Goal: Navigation & Orientation: Understand site structure

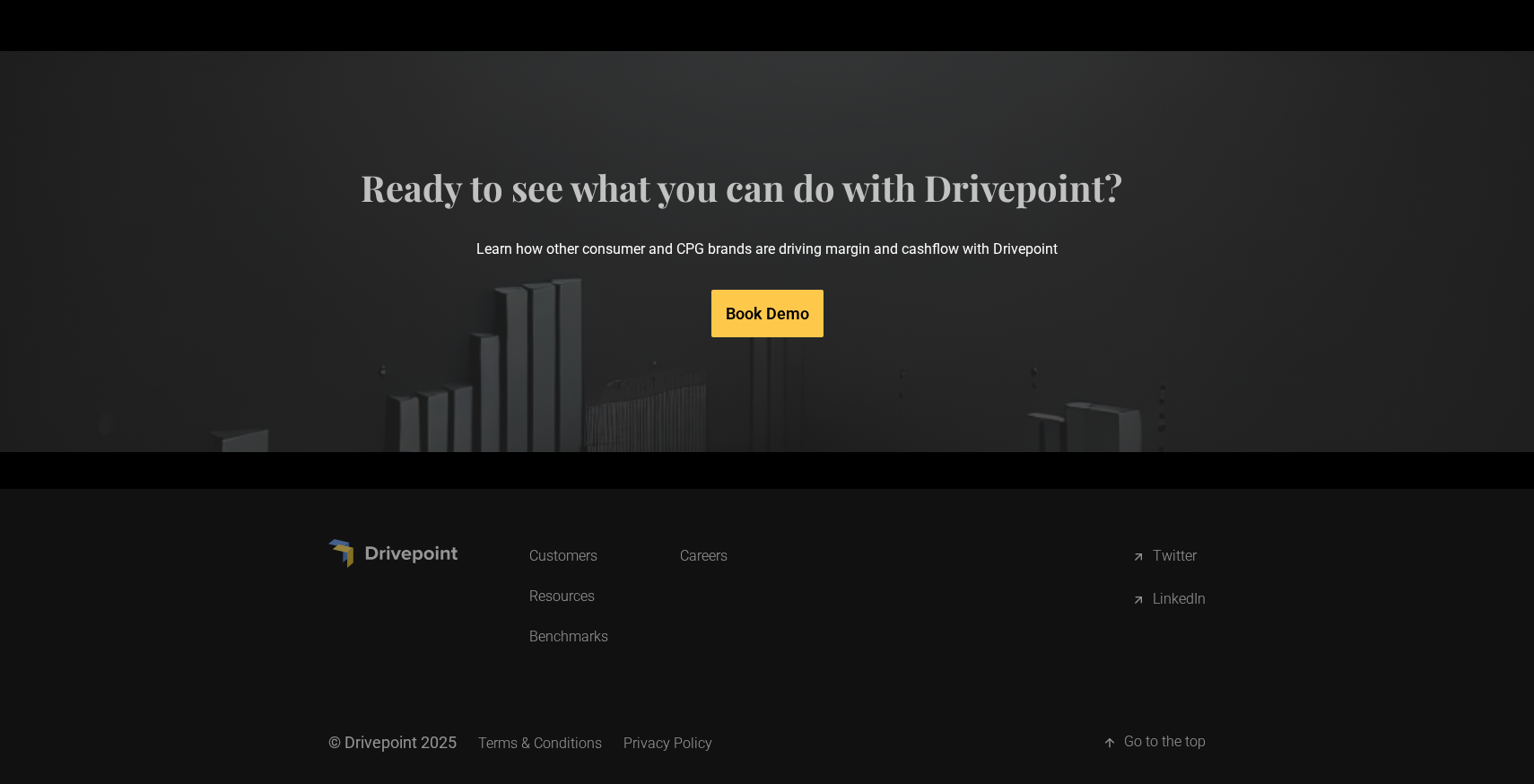
scroll to position [8779, 0]
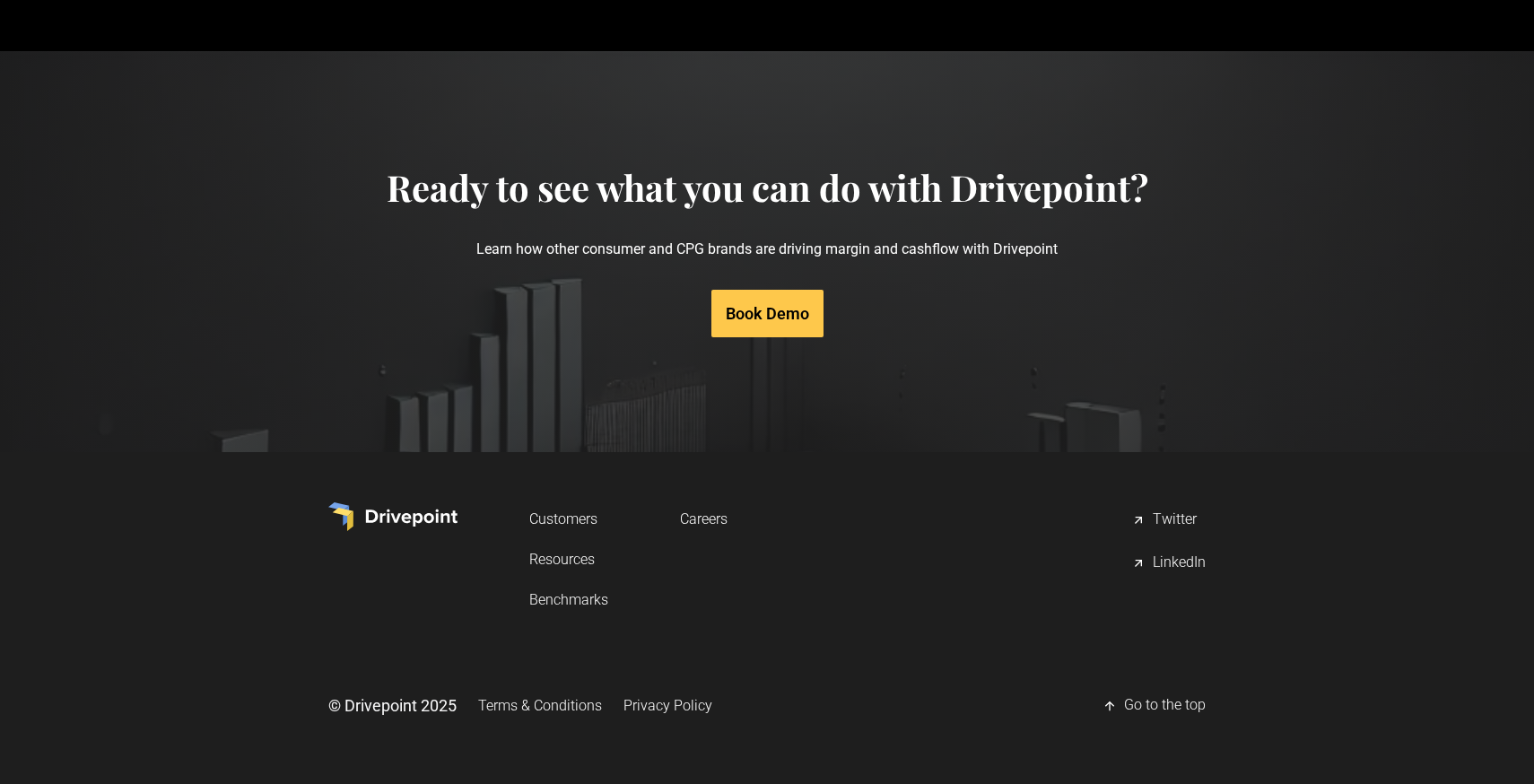
click at [713, 520] on link "Careers" at bounding box center [704, 518] width 48 height 33
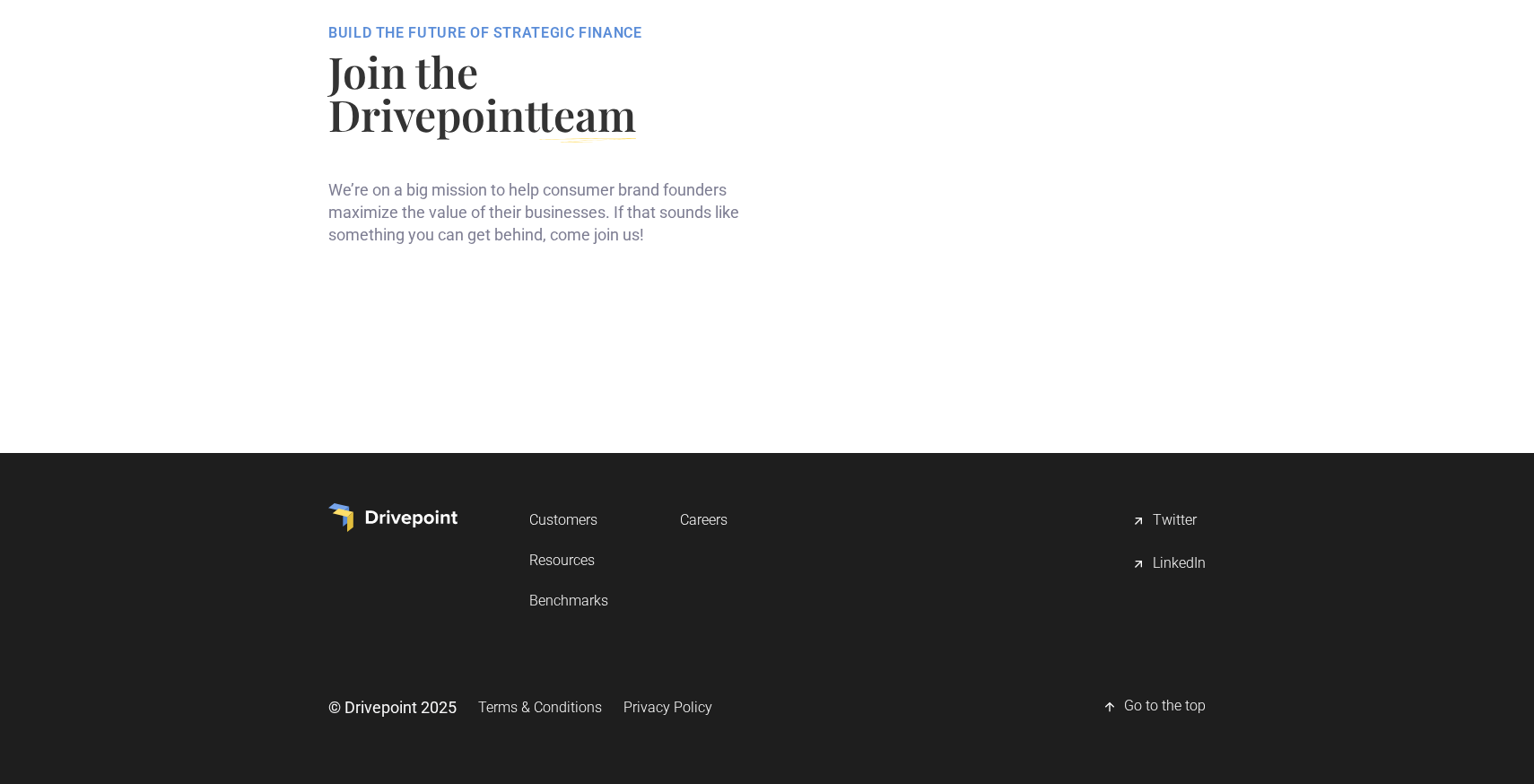
click at [572, 561] on main "Customers Benchmarks Sign In Book Demo BUILD THE FUTURE OF STRATEGIC FINANCE Jo…" at bounding box center [767, 348] width 1534 height 871
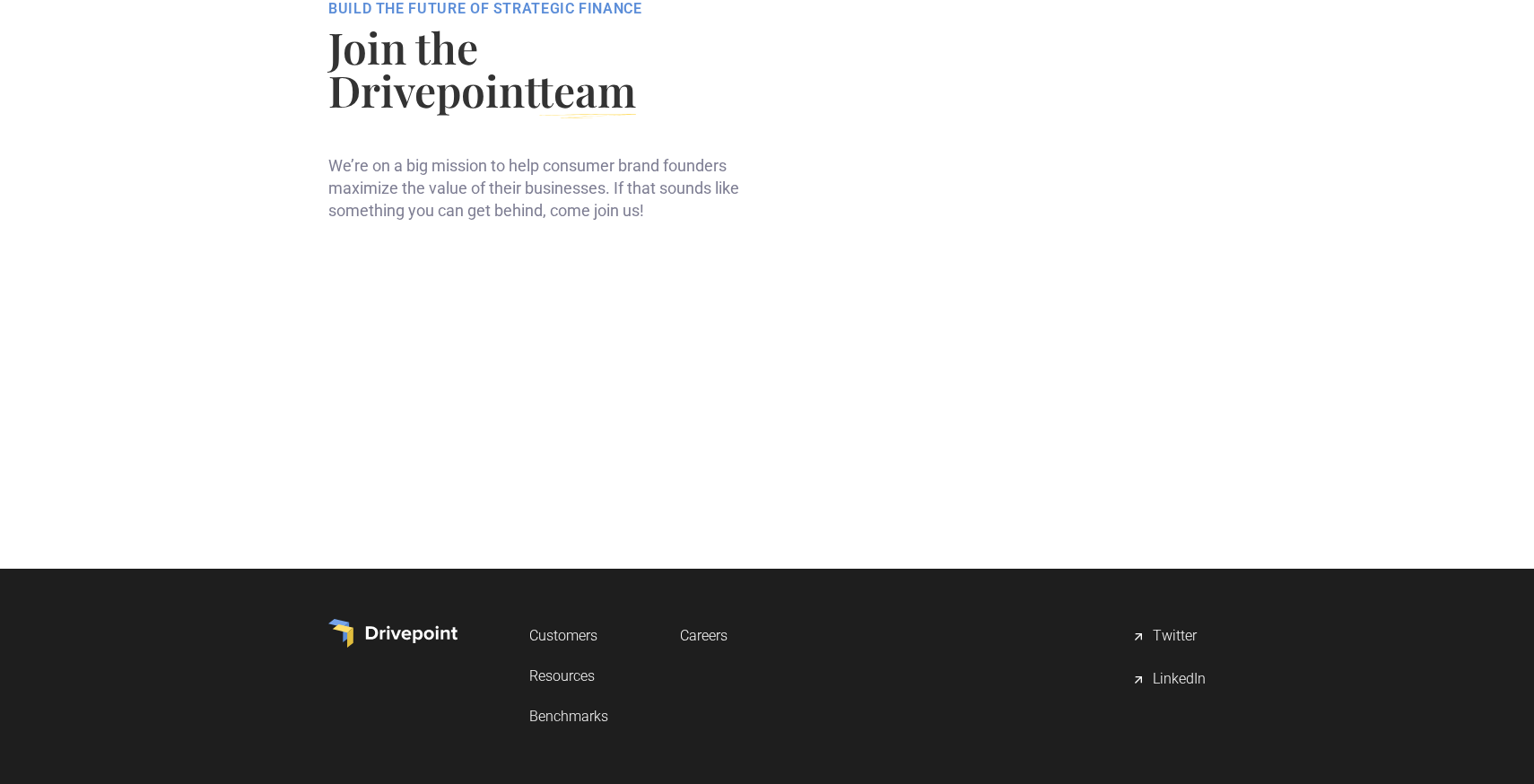
scroll to position [116, 0]
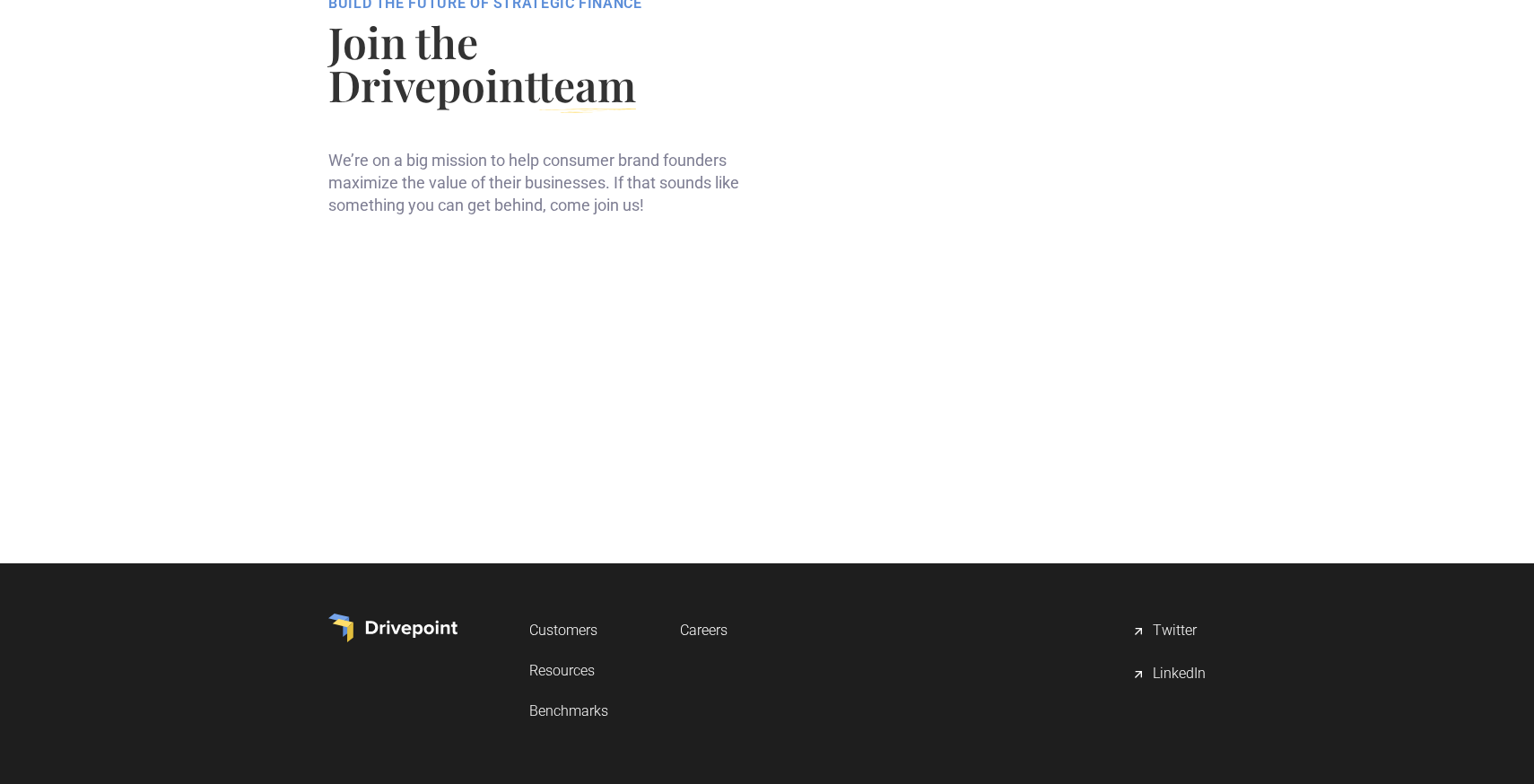
click at [576, 714] on link "Benchmarks" at bounding box center [569, 710] width 79 height 33
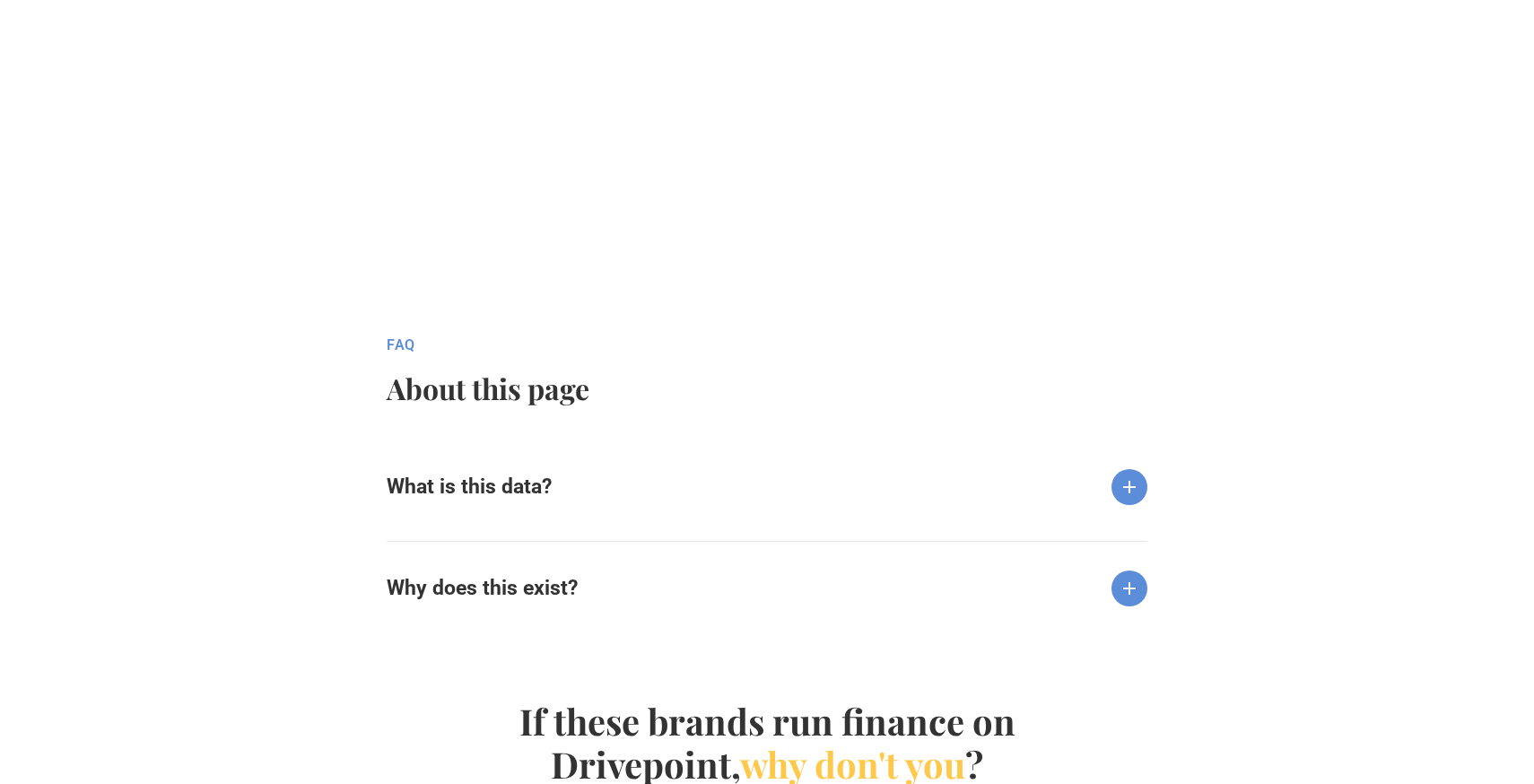
scroll to position [1605, 0]
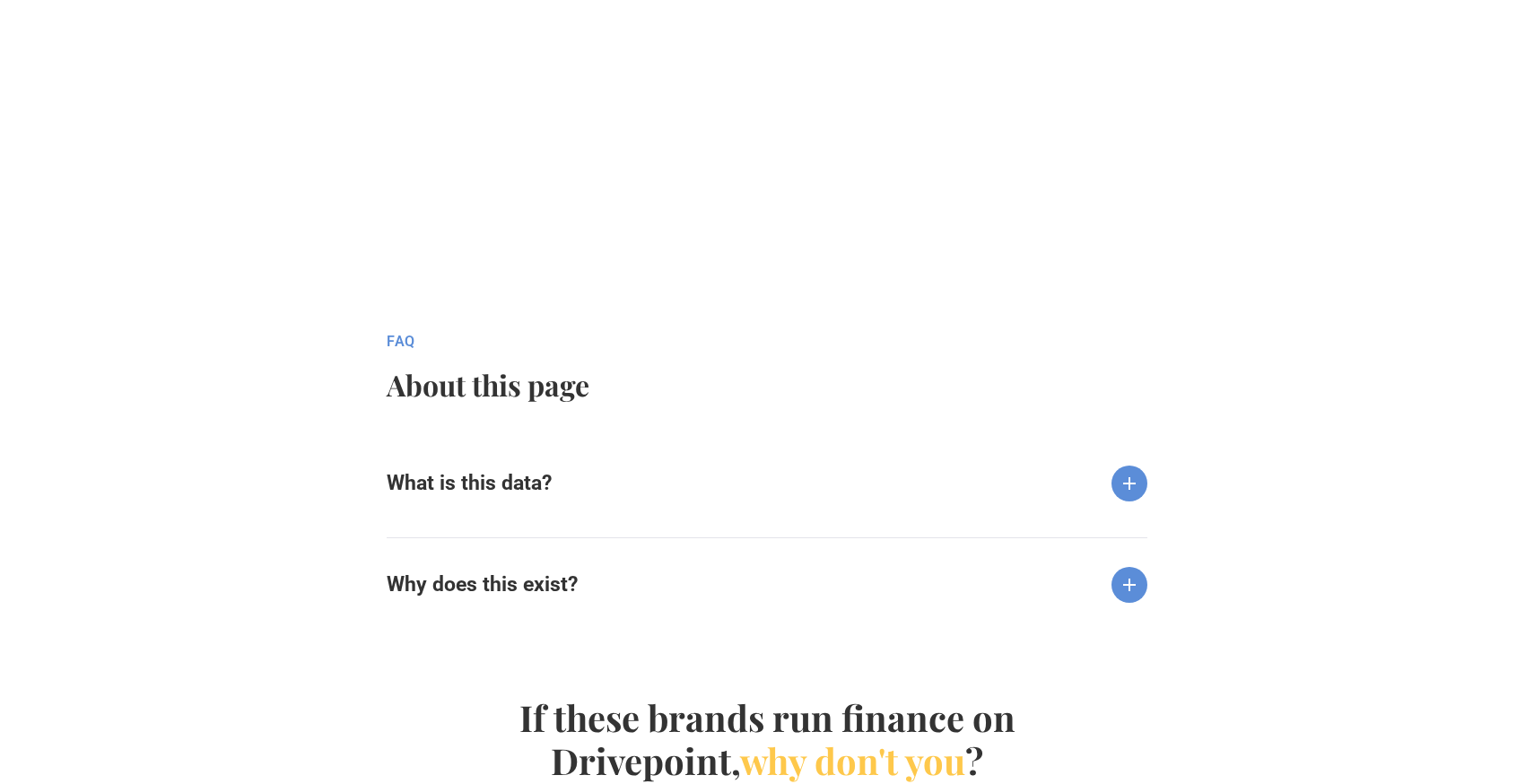
click at [1125, 489] on img at bounding box center [1129, 483] width 36 height 36
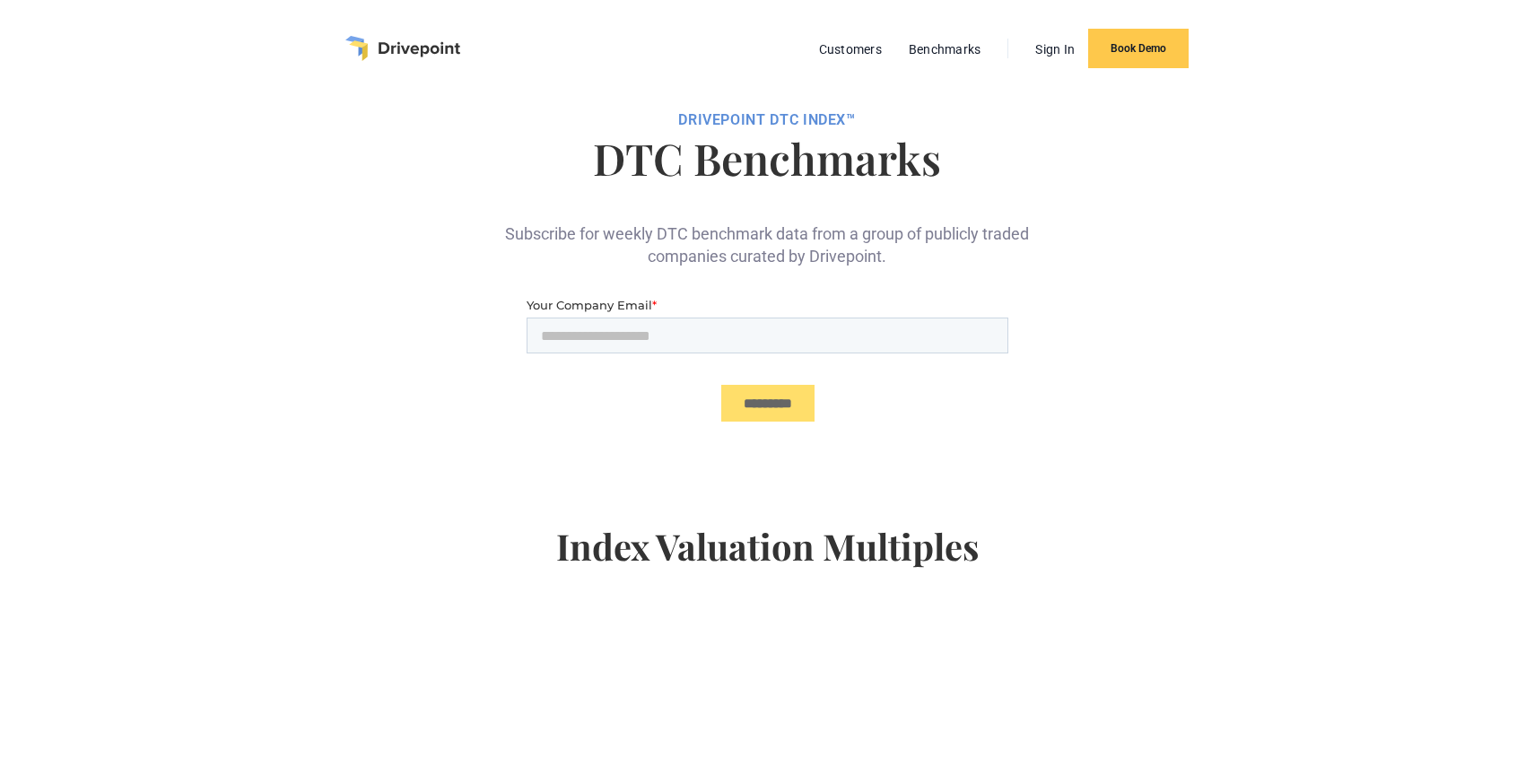
scroll to position [0, 0]
click at [852, 50] on link "Customers" at bounding box center [850, 49] width 81 height 23
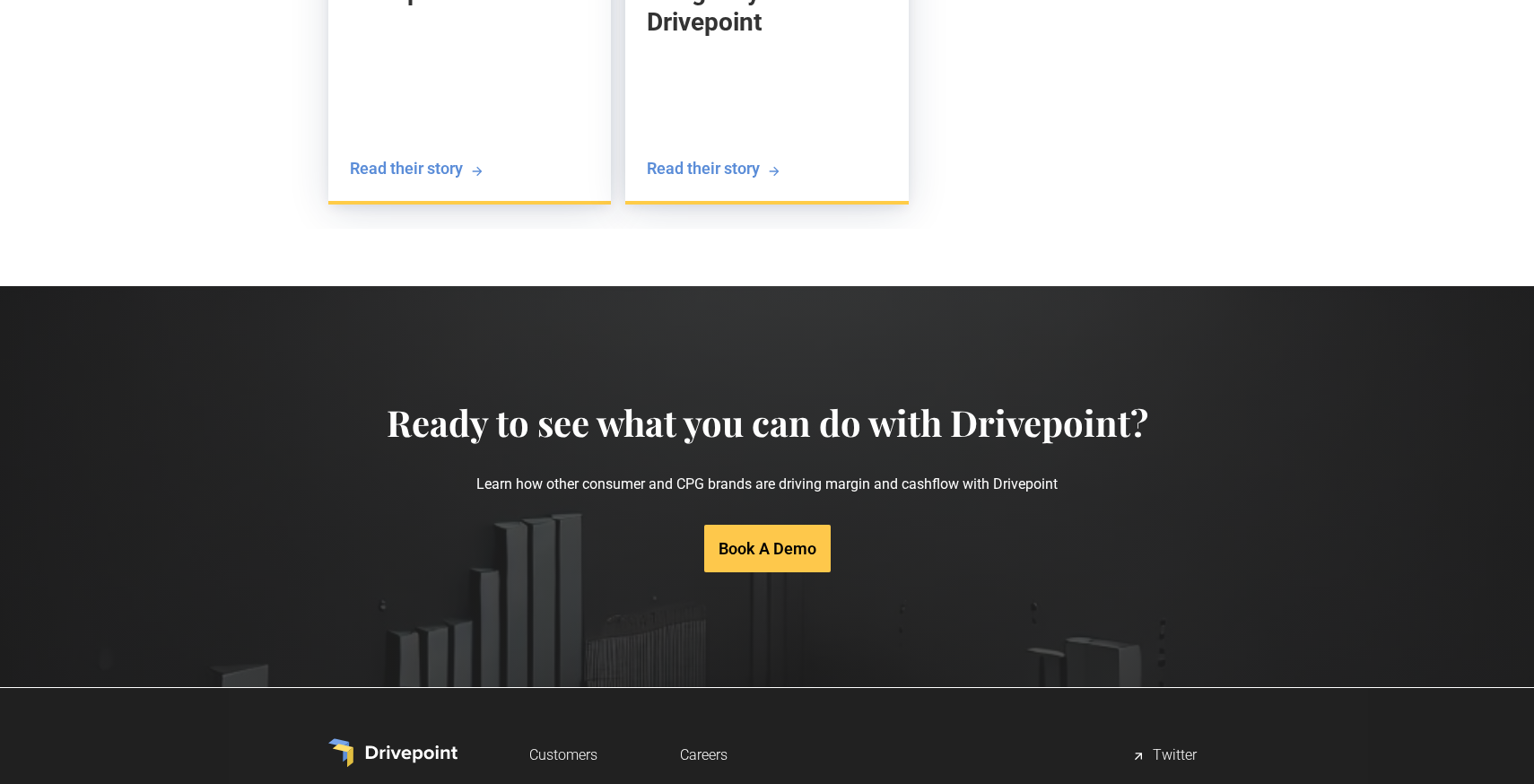
scroll to position [3679, 0]
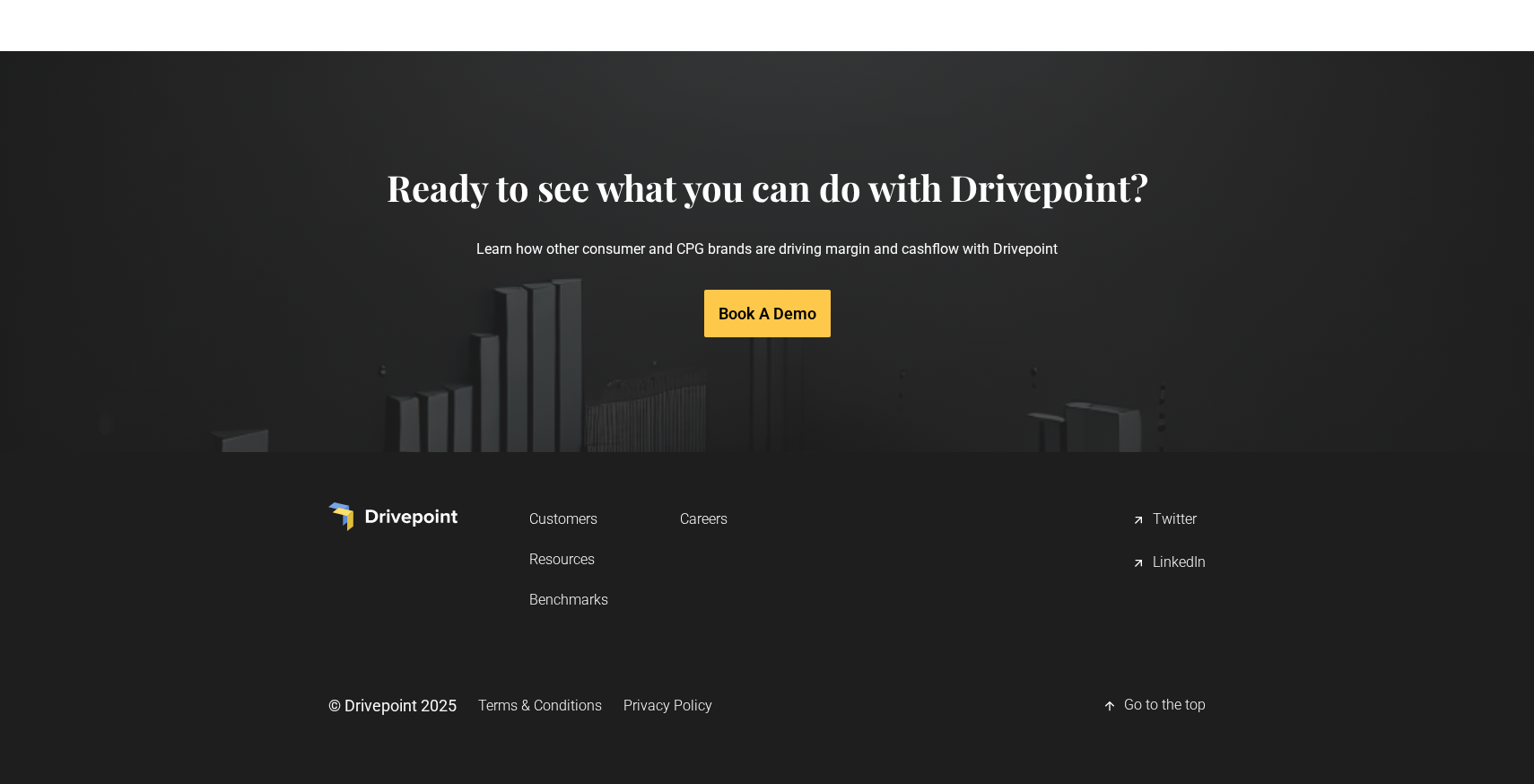
click at [548, 705] on link "Terms & Conditions" at bounding box center [540, 704] width 124 height 33
click at [547, 704] on link "Terms & Conditions" at bounding box center [540, 704] width 124 height 33
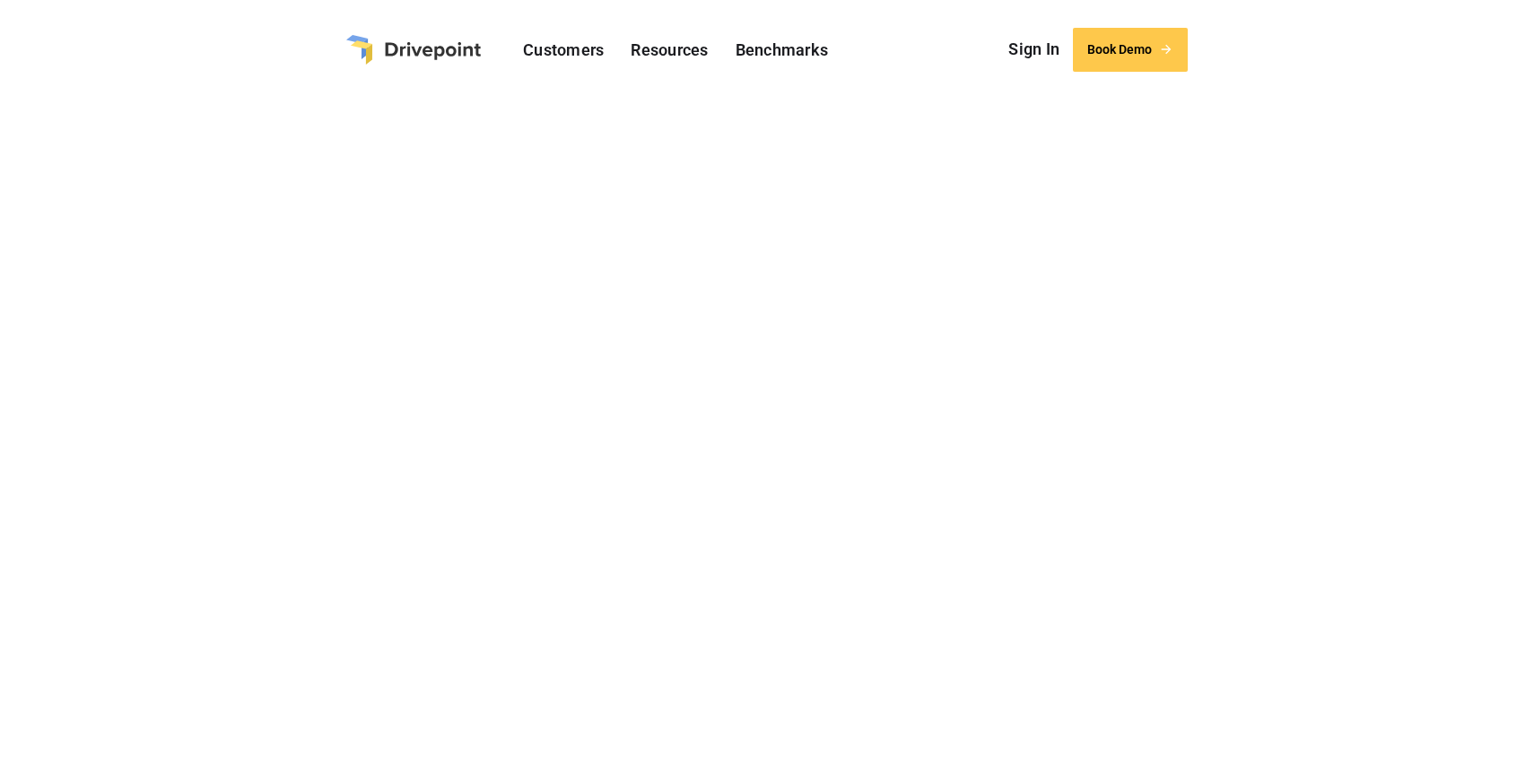
click at [463, 50] on img "home" at bounding box center [413, 50] width 134 height 30
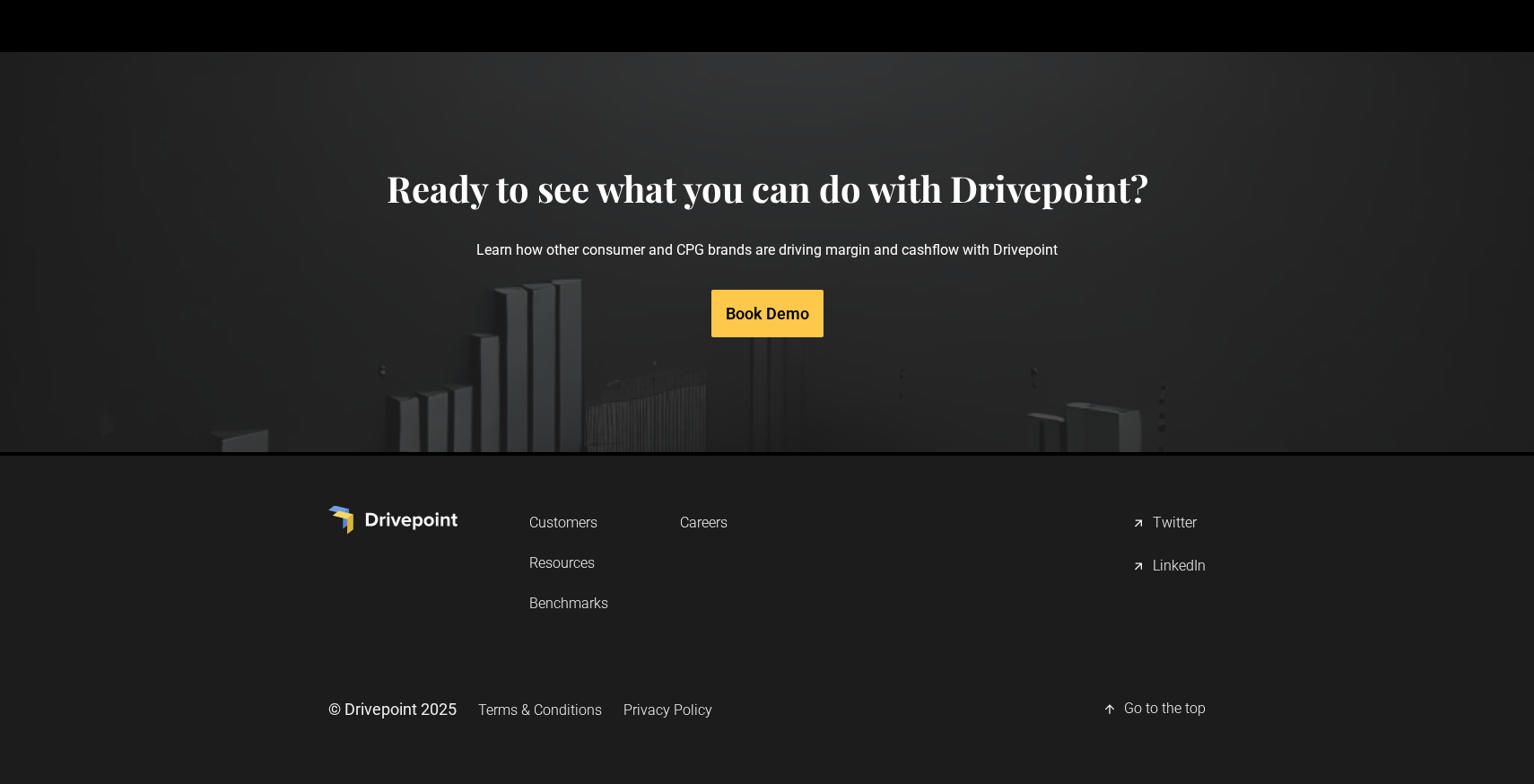
scroll to position [8622, 0]
